Goal: Find contact information: Find contact information

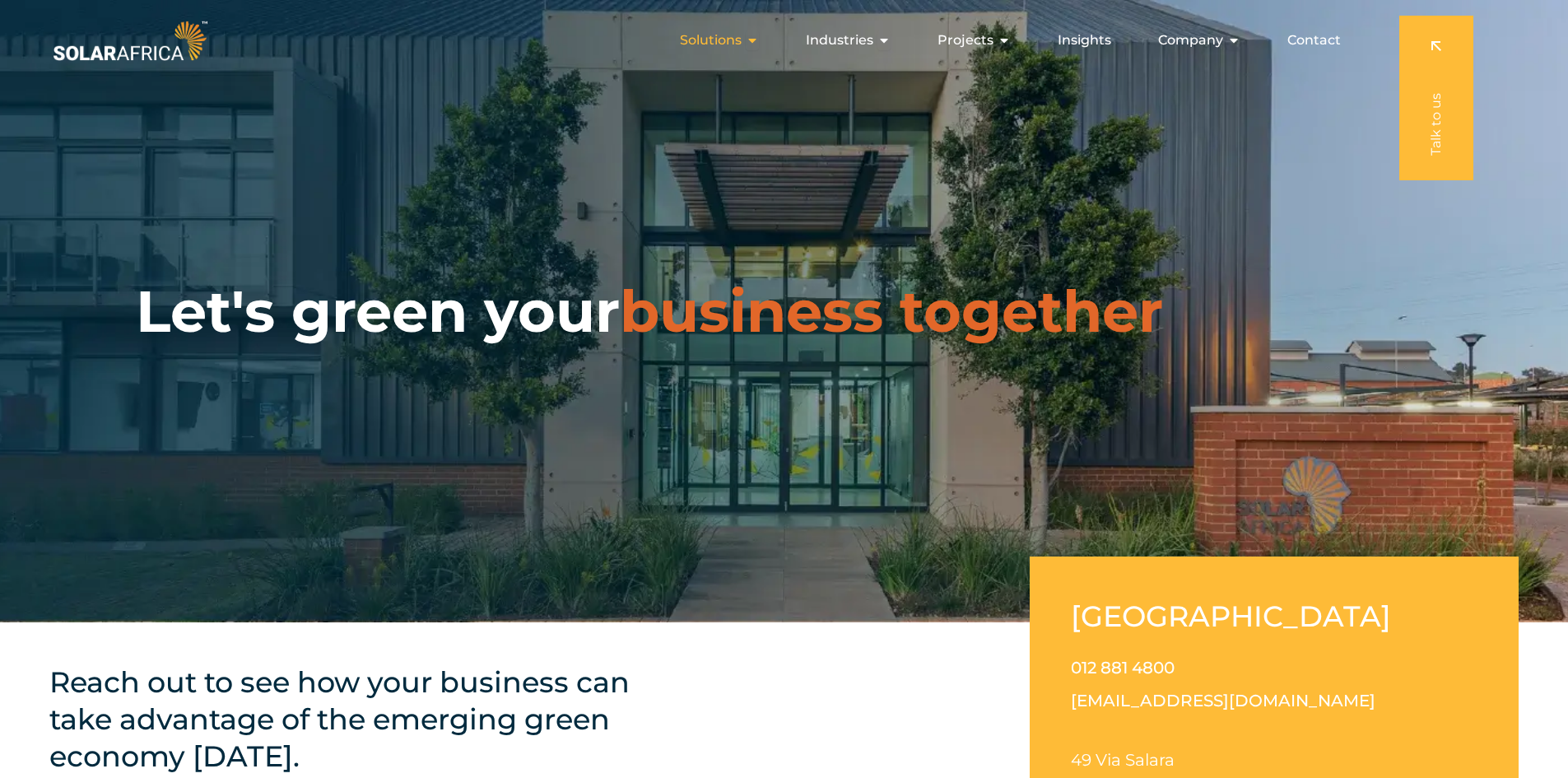
click at [748, 35] on div "Solutions Close Solutions Open Solutions" at bounding box center [719, 40] width 106 height 33
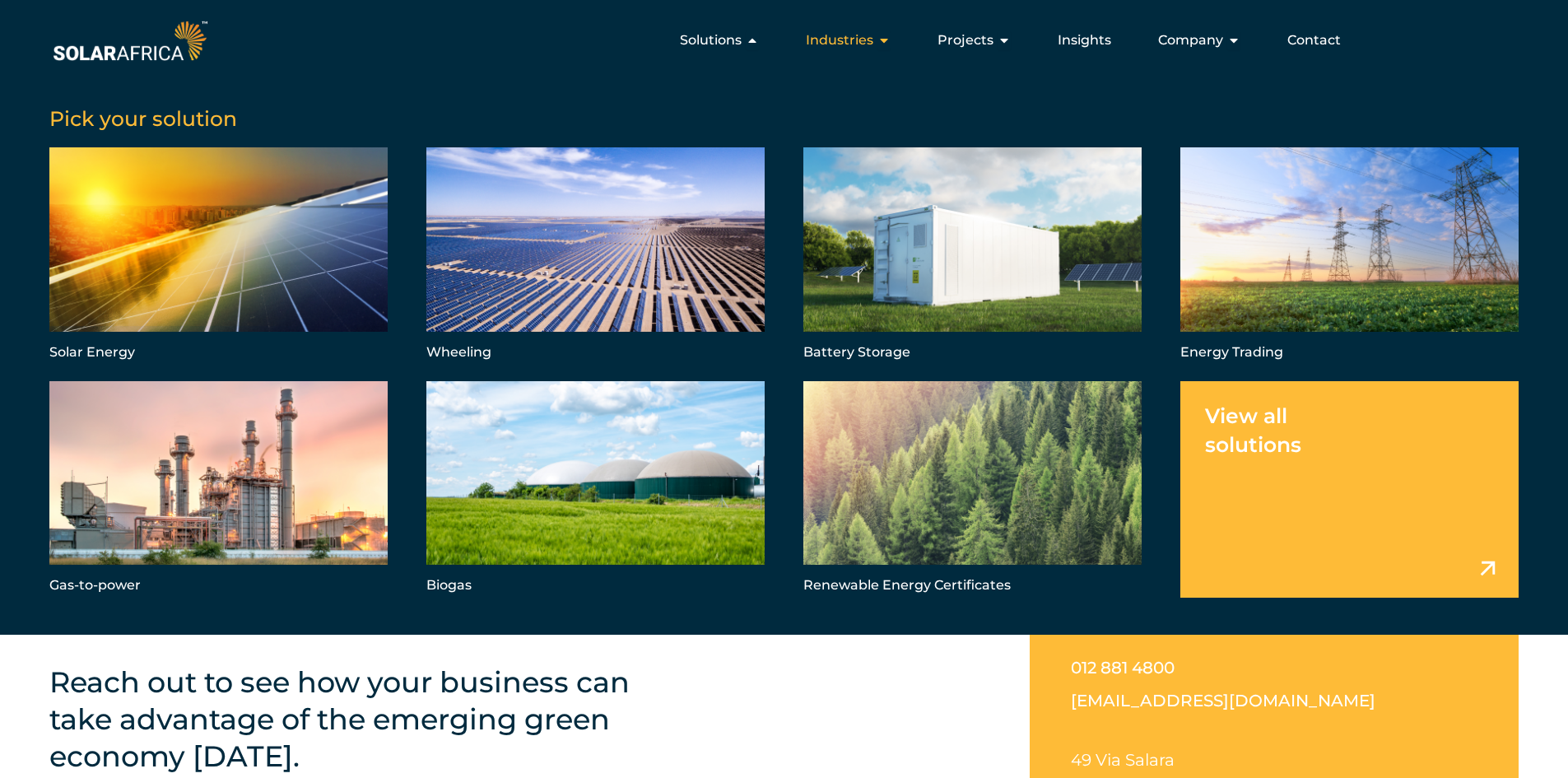
click at [878, 39] on div "Industries Close Industries Open Industries" at bounding box center [848, 40] width 111 height 33
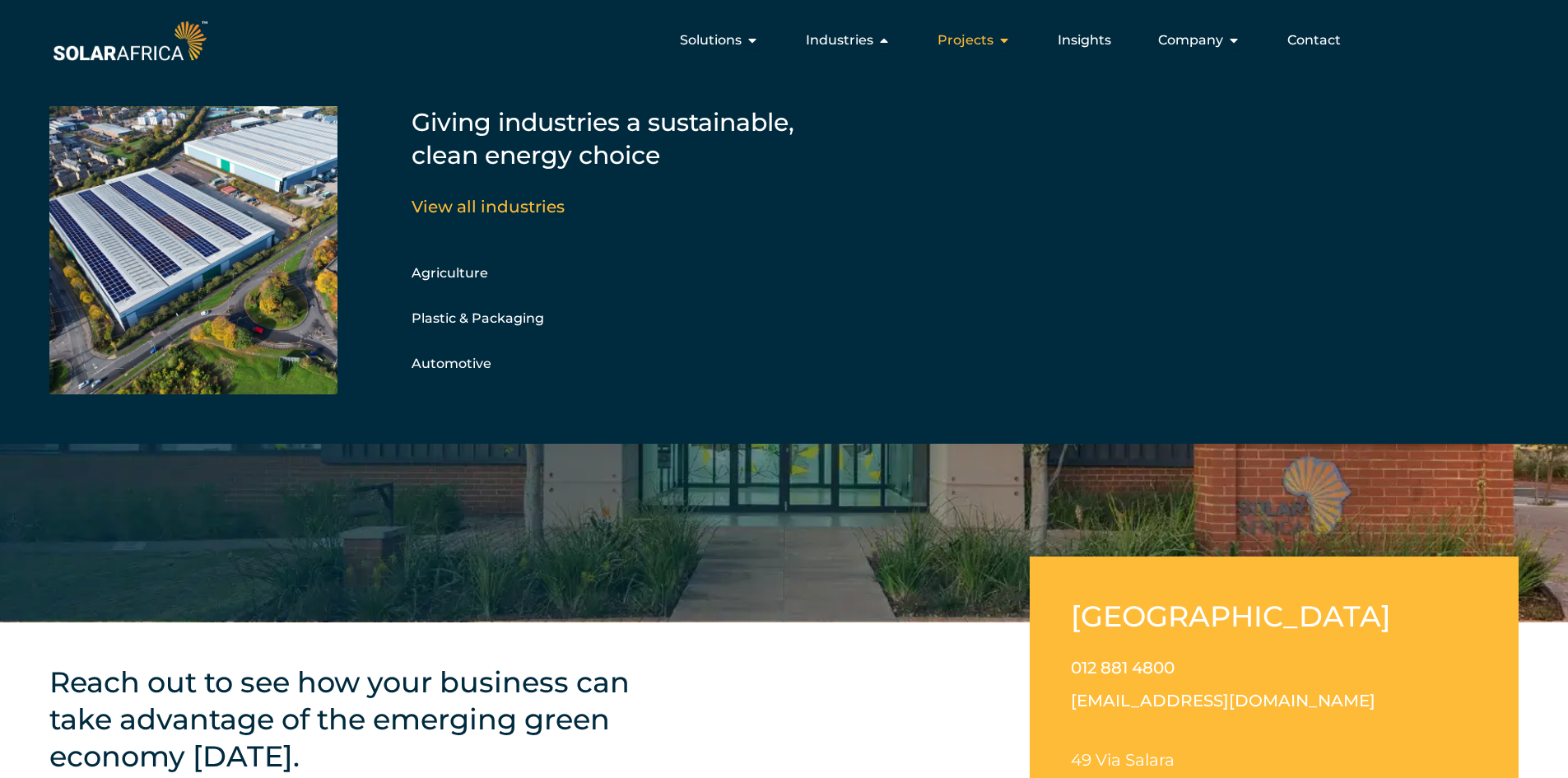
click at [983, 43] on span "Projects" at bounding box center [965, 40] width 56 height 20
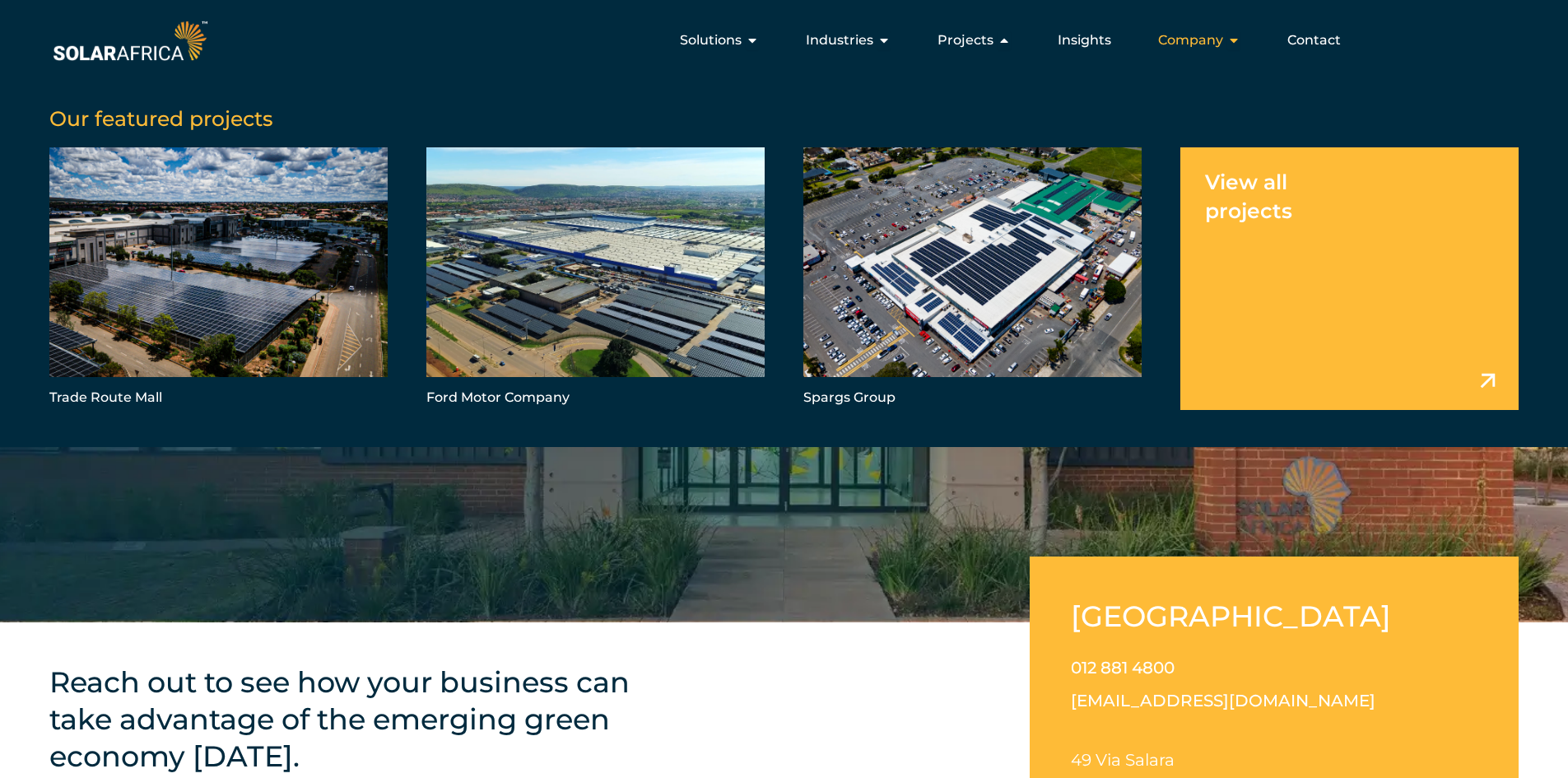
click at [1197, 40] on span "Company" at bounding box center [1190, 40] width 65 height 20
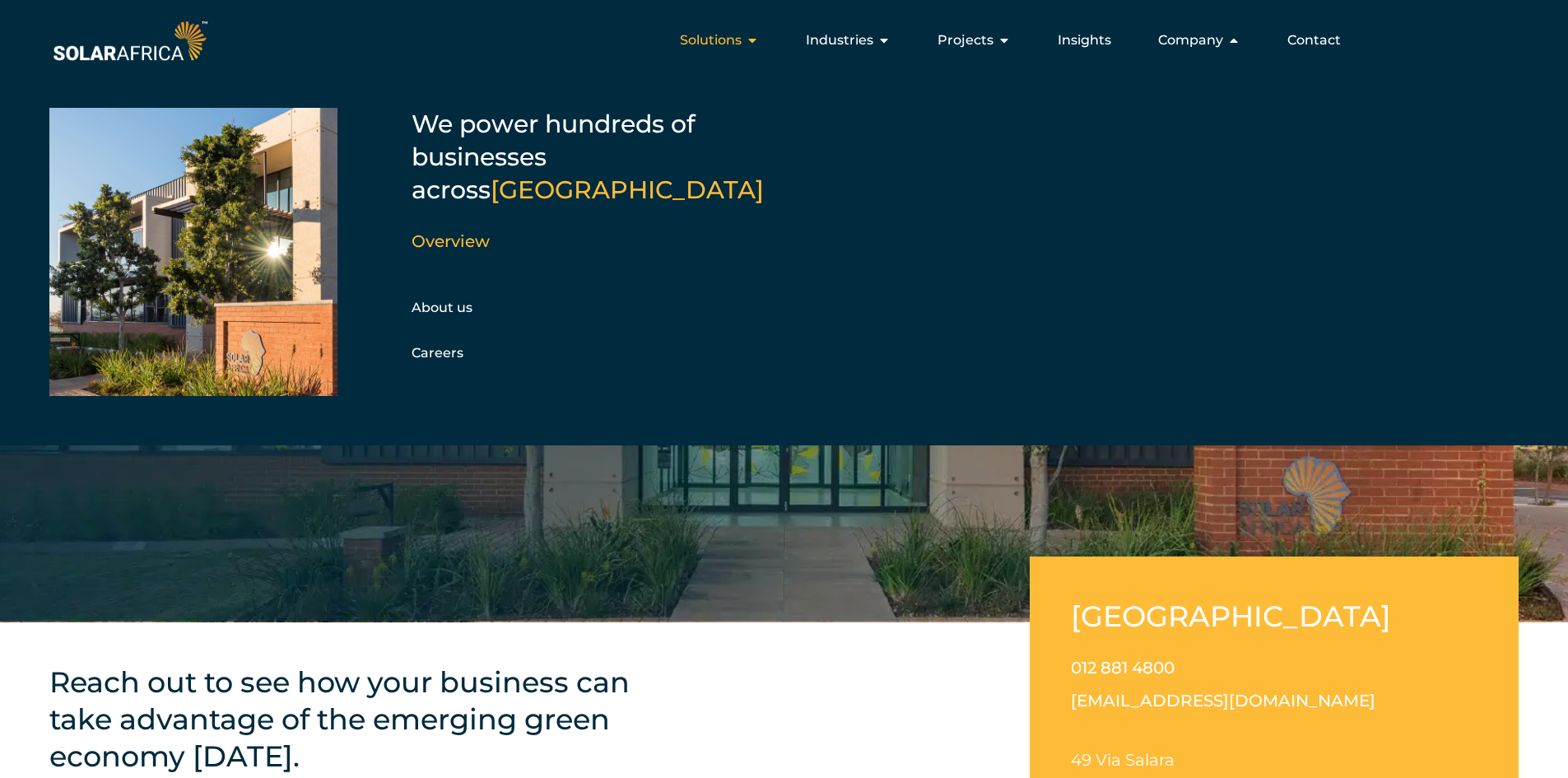
click at [741, 37] on span "Solutions" at bounding box center [710, 40] width 62 height 20
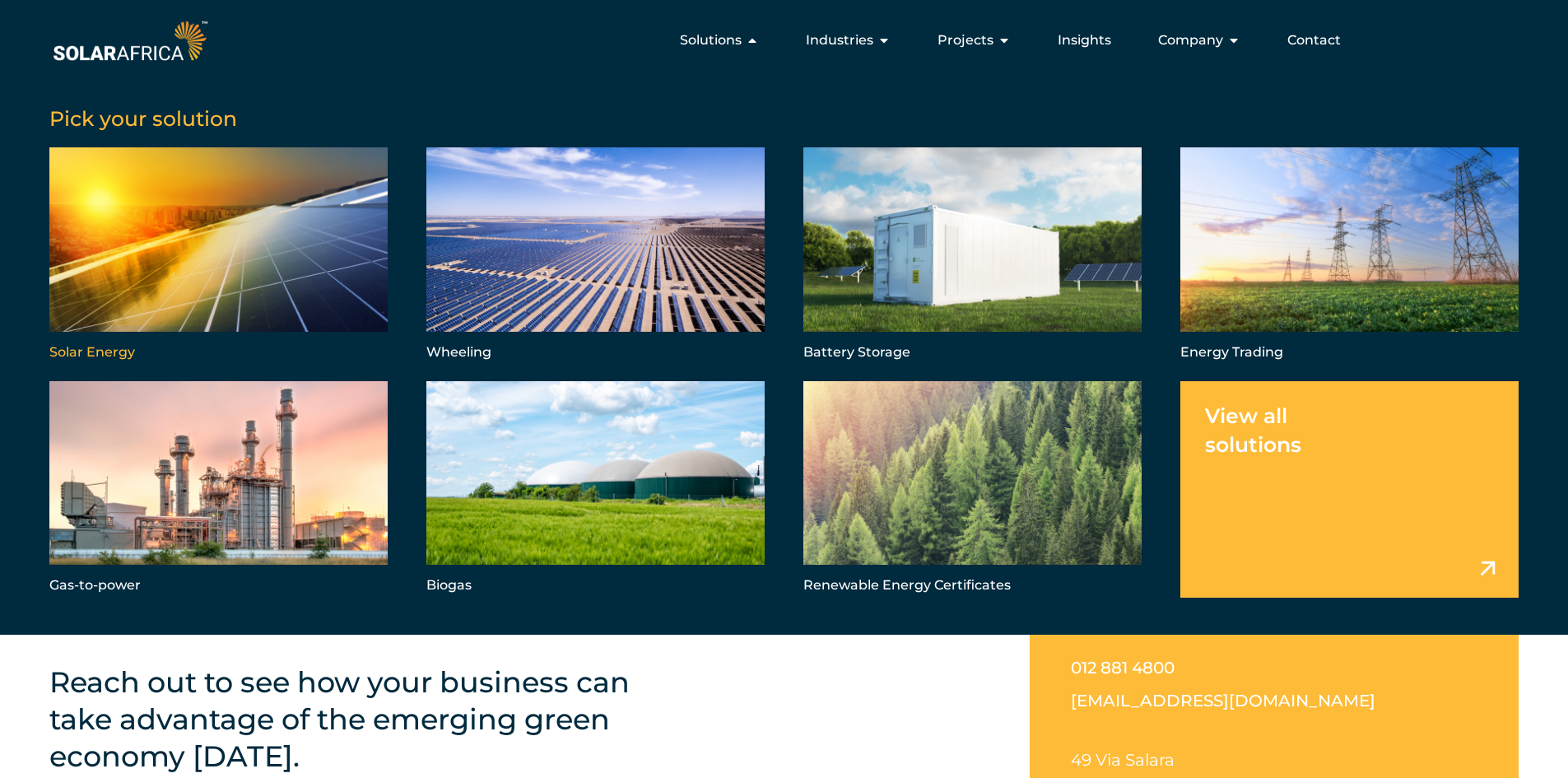
click at [142, 205] on link "Menu" at bounding box center [218, 255] width 338 height 216
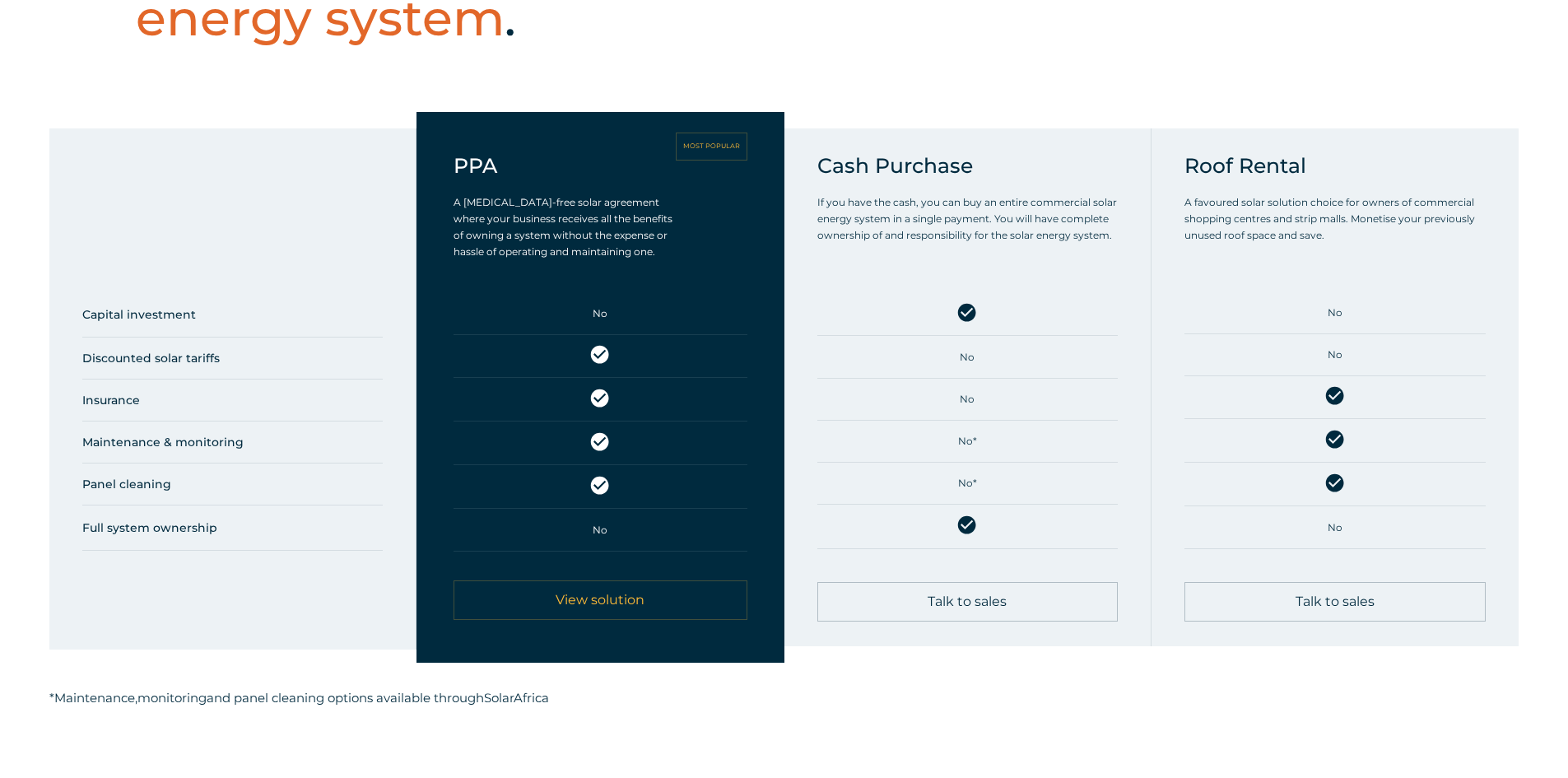
scroll to position [906, 0]
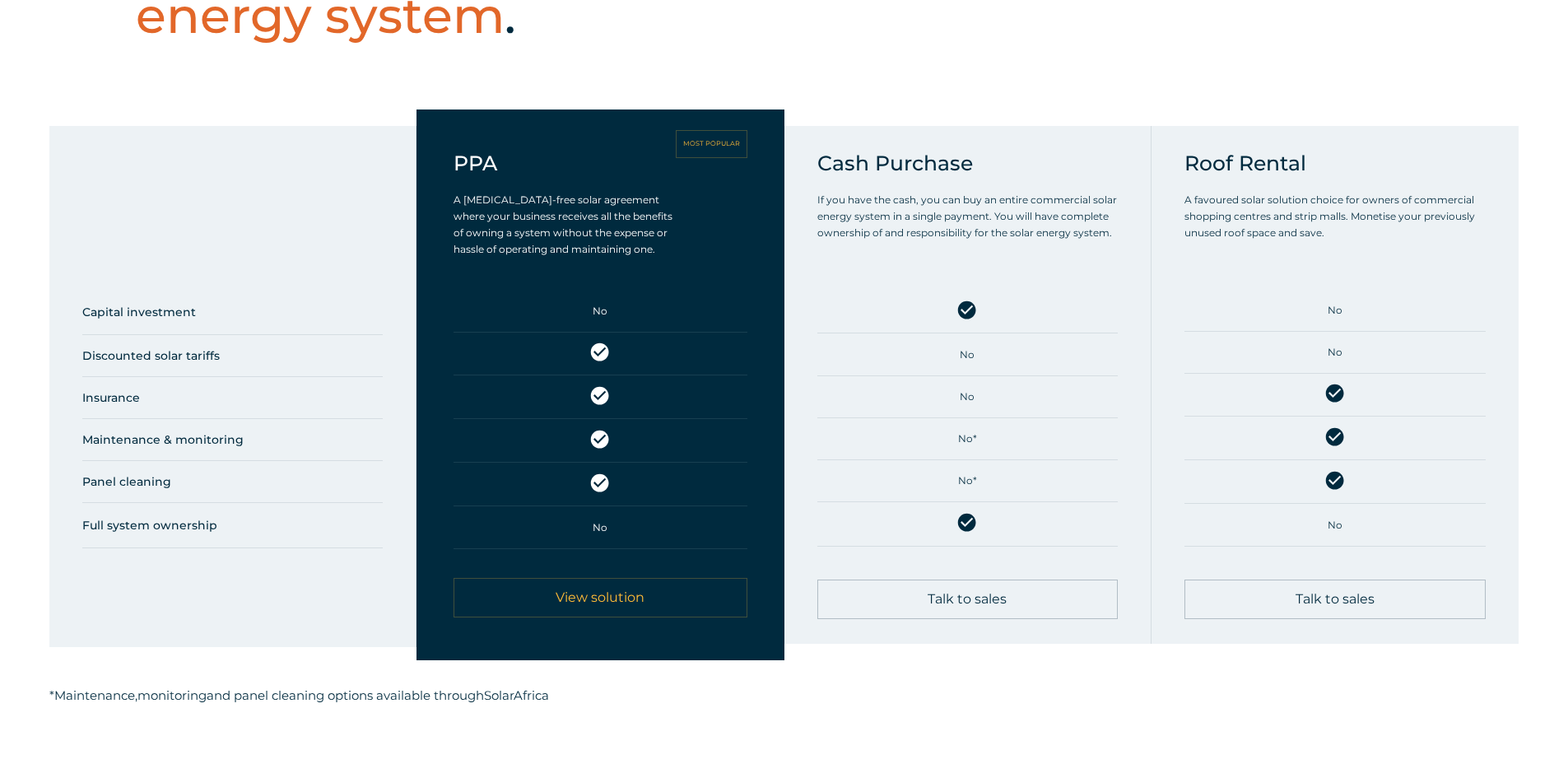
click at [885, 224] on p "If you have the cash, you can buy an entire commercial solar energy system in a…" at bounding box center [971, 216] width 309 height 50
click at [994, 606] on span "Talk to sales" at bounding box center [967, 599] width 79 height 13
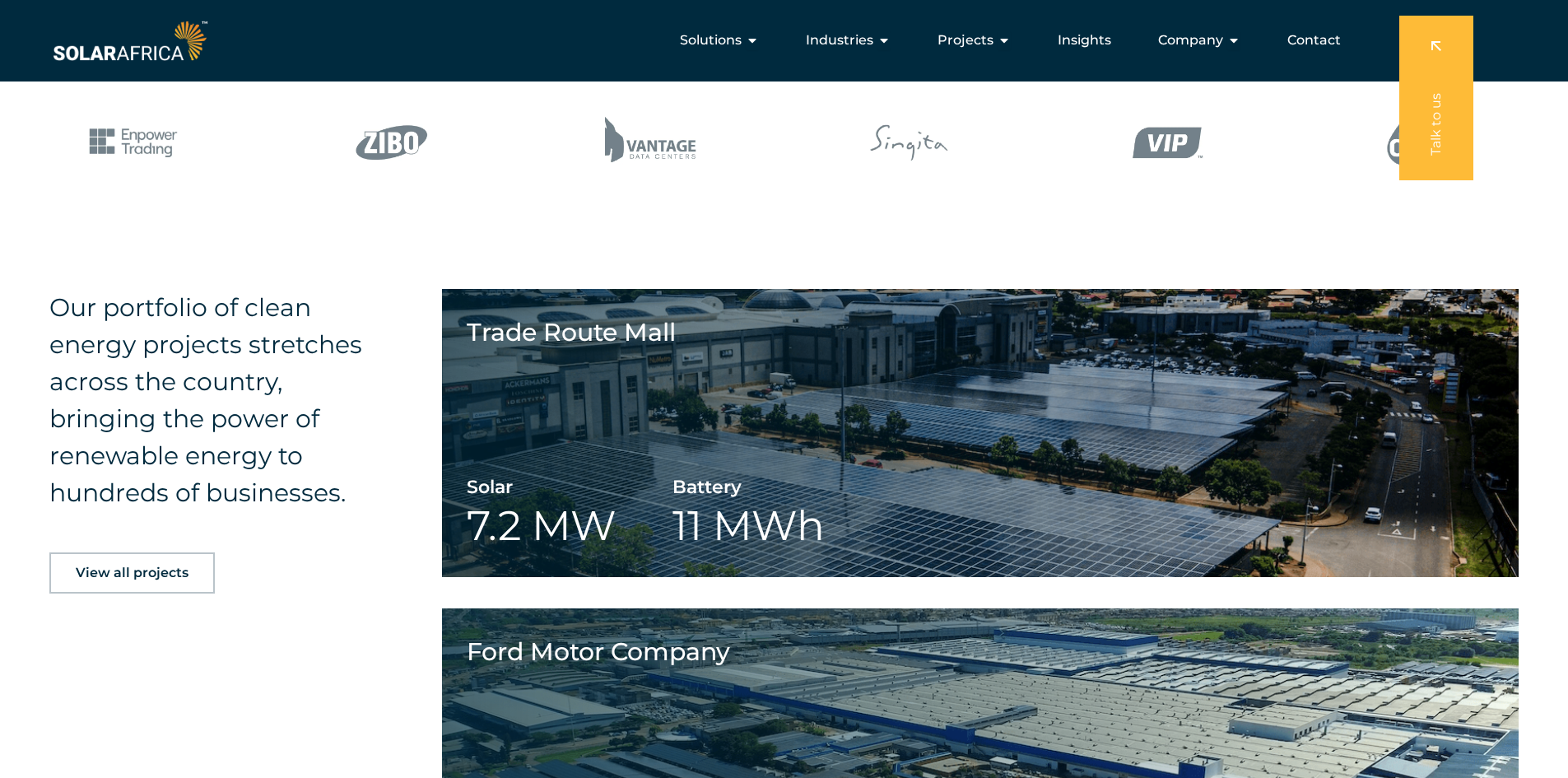
scroll to position [1094, 0]
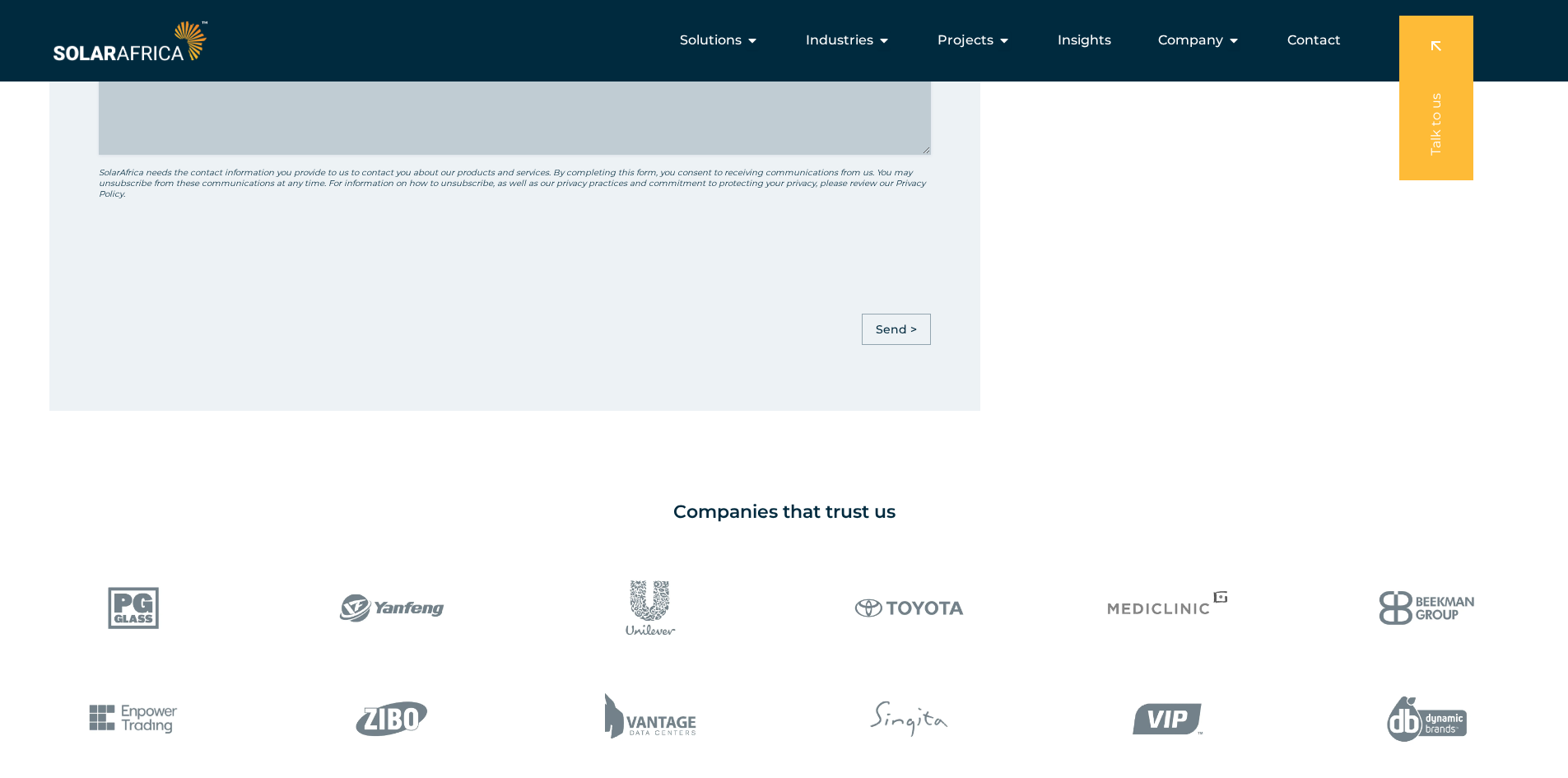
click at [125, 43] on img at bounding box center [130, 41] width 161 height 49
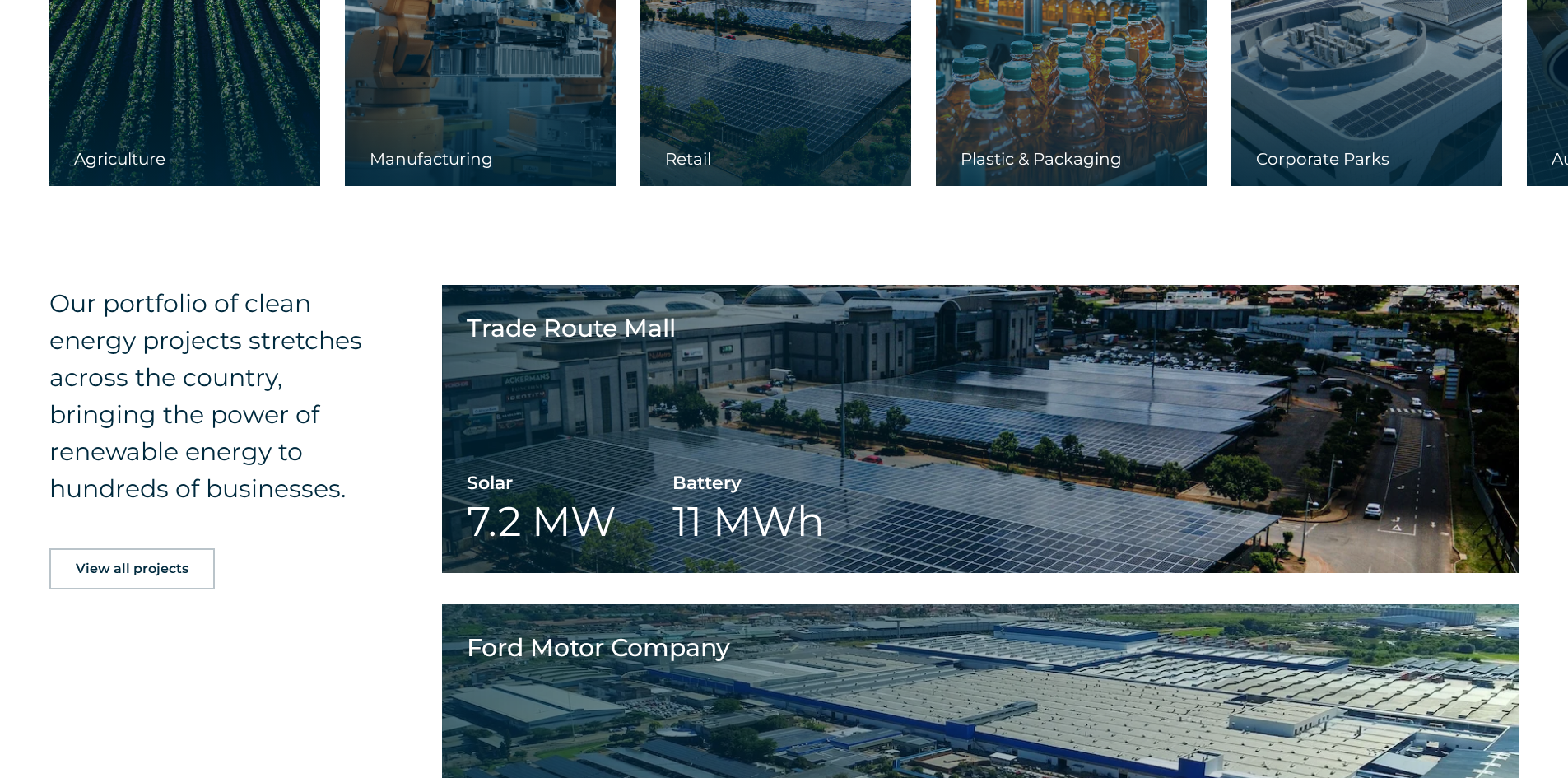
scroll to position [2963, 0]
